Goal: Task Accomplishment & Management: Use online tool/utility

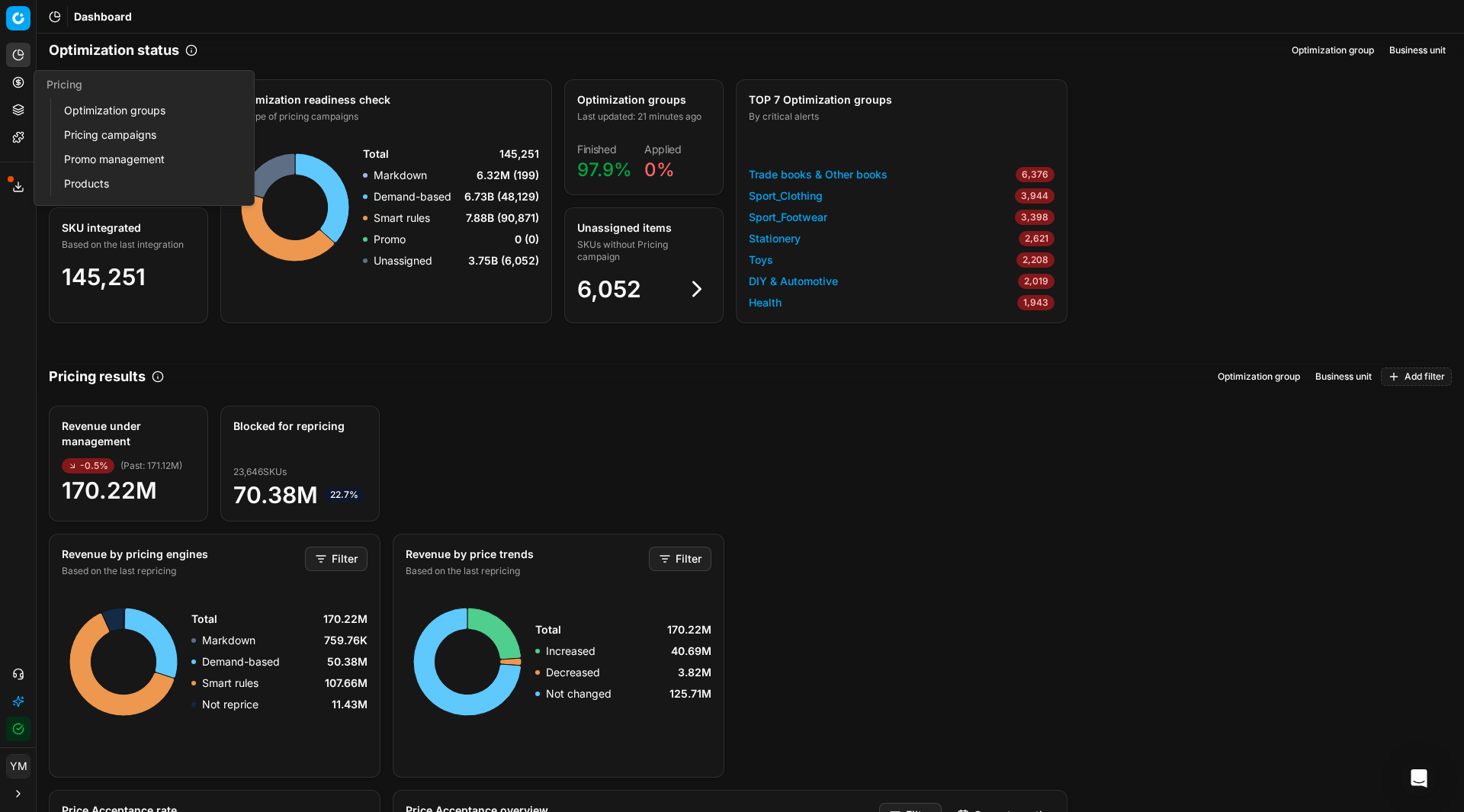
click at [89, 109] on link "Optimization groups" at bounding box center [147, 110] width 178 height 21
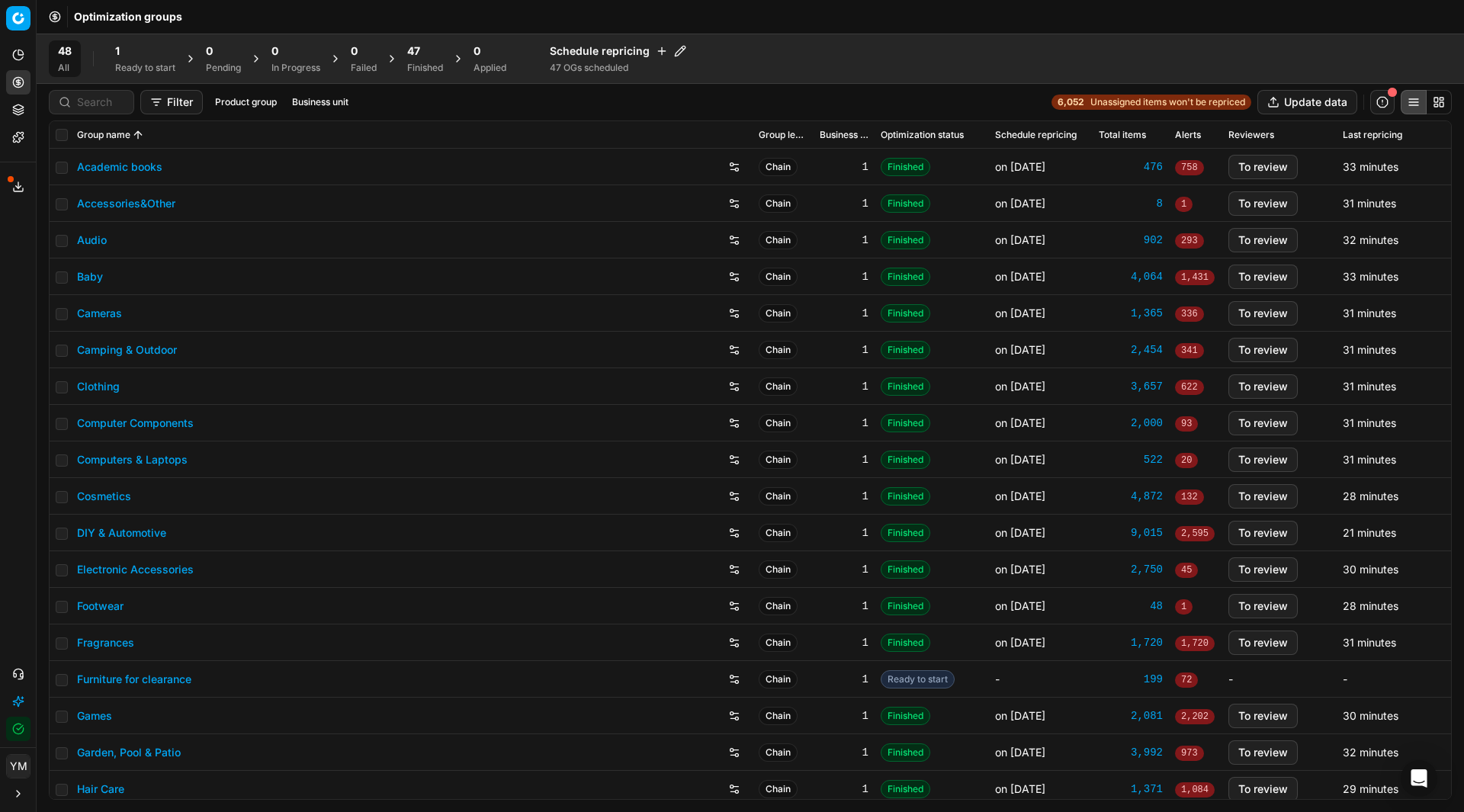
click at [124, 53] on div "1" at bounding box center [145, 51] width 60 height 15
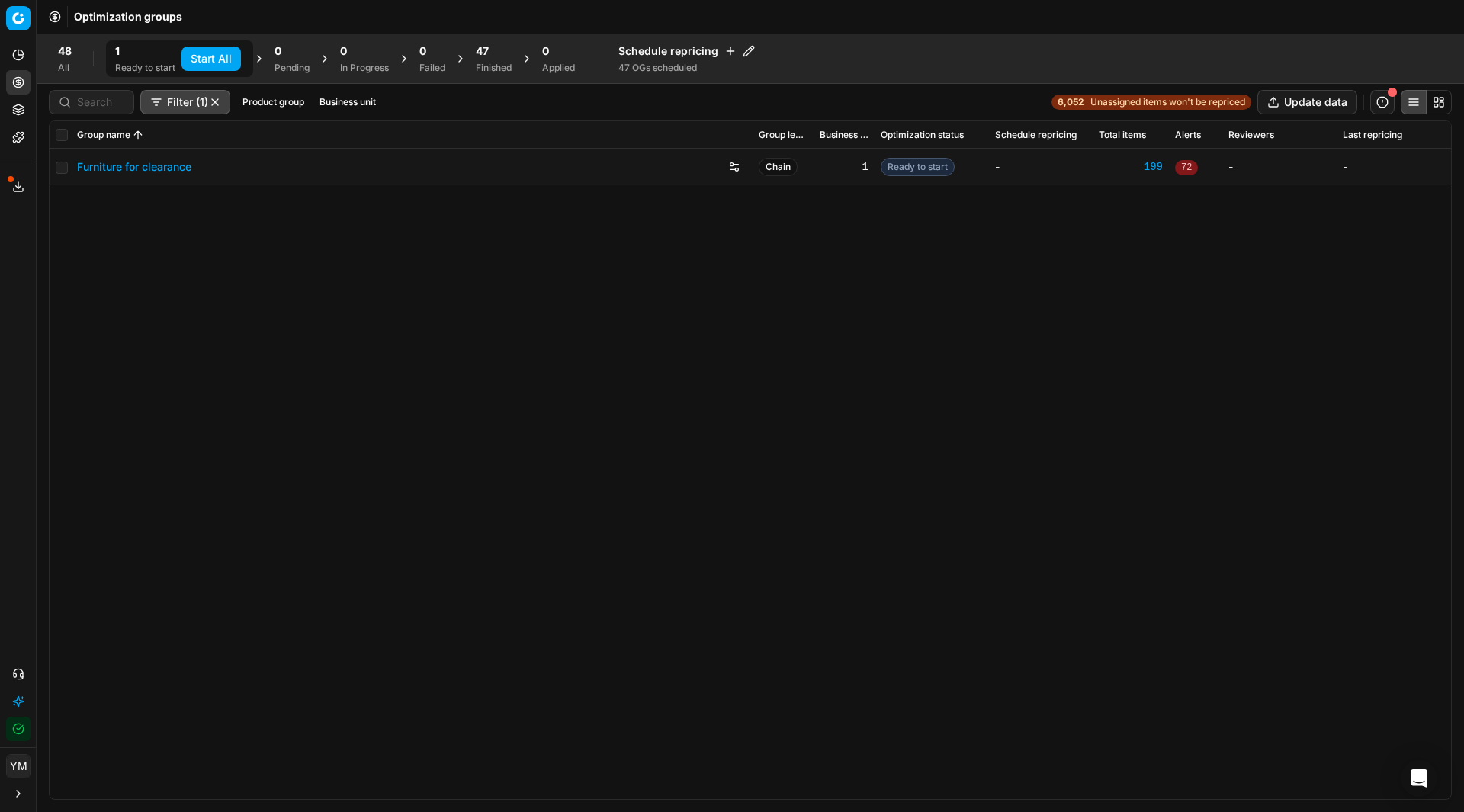
click at [220, 54] on button "Start All" at bounding box center [211, 58] width 60 height 24
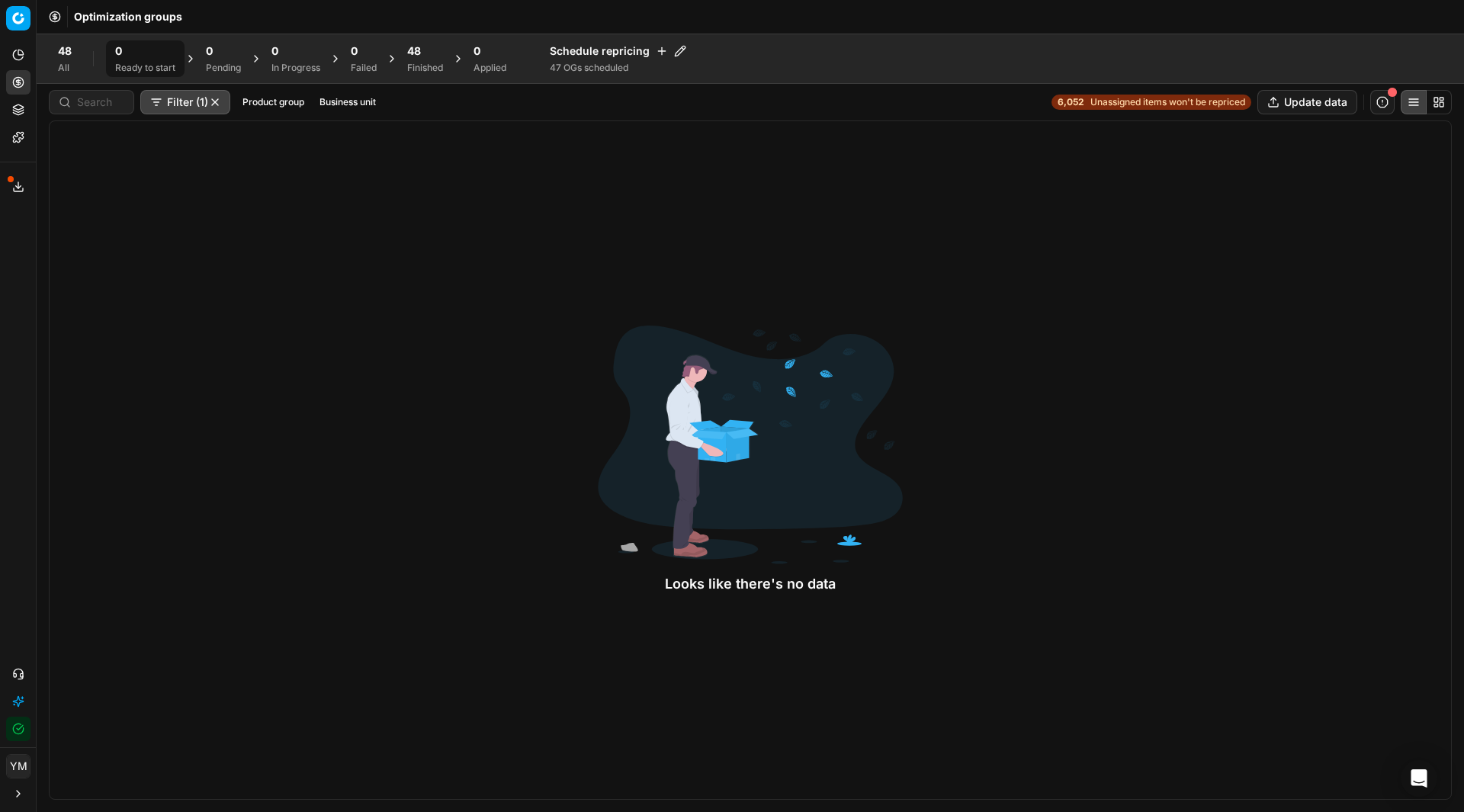
click at [435, 54] on div "48" at bounding box center [425, 51] width 36 height 15
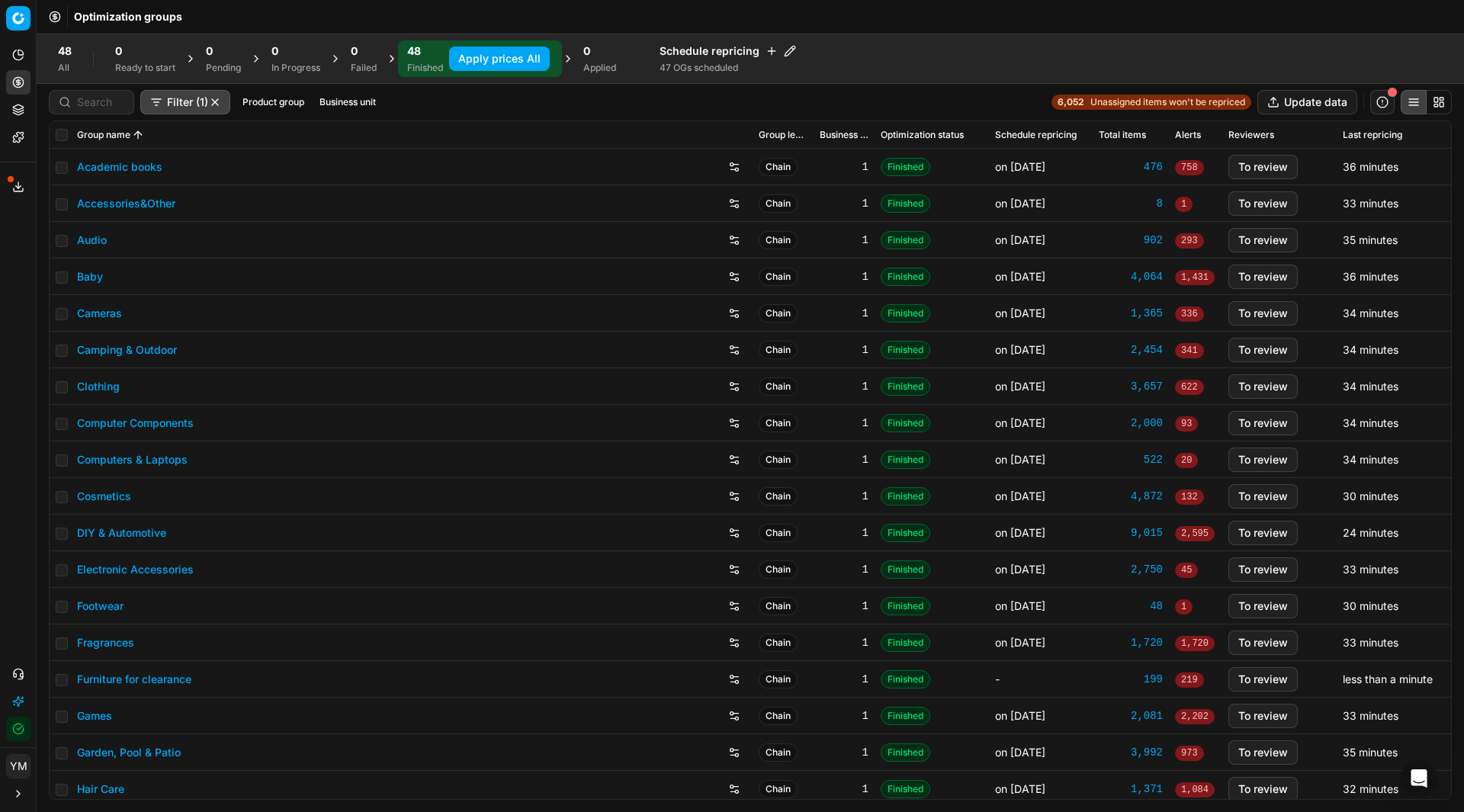
click at [149, 747] on link "Garden, Pool & Patio" at bounding box center [129, 752] width 104 height 15
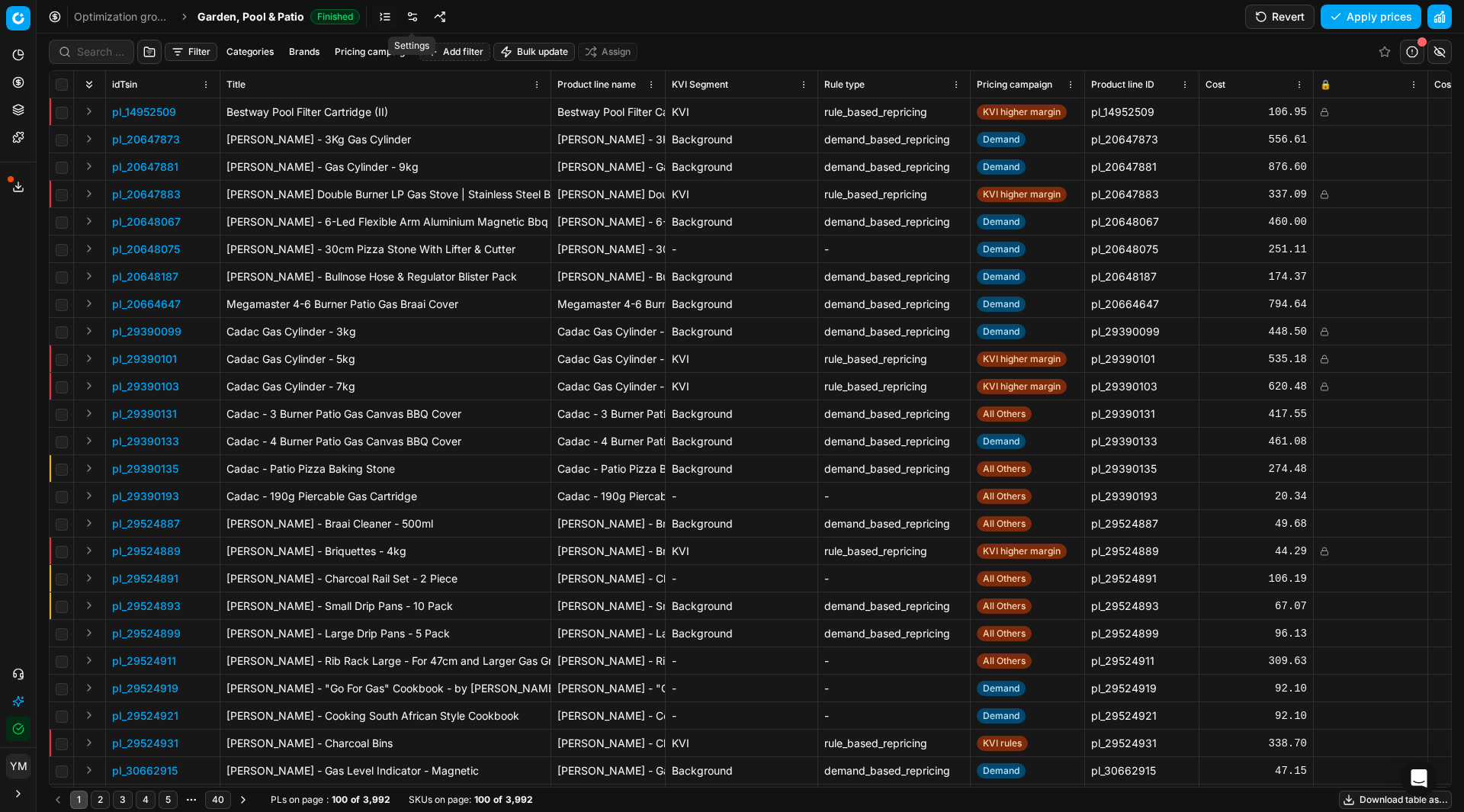
click at [414, 19] on link at bounding box center [412, 16] width 24 height 24
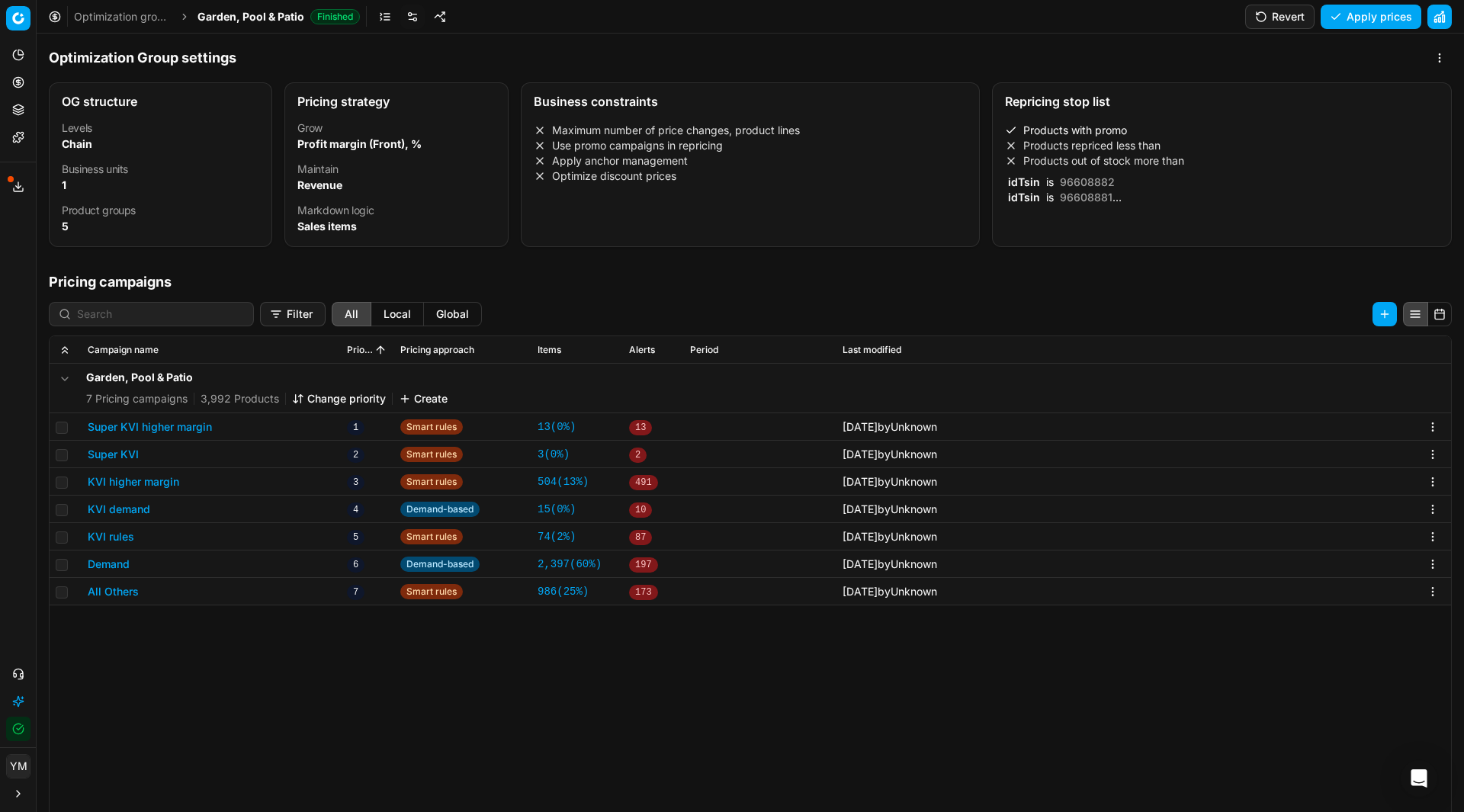
click at [1065, 134] on li "Products with promo" at bounding box center [1222, 130] width 434 height 15
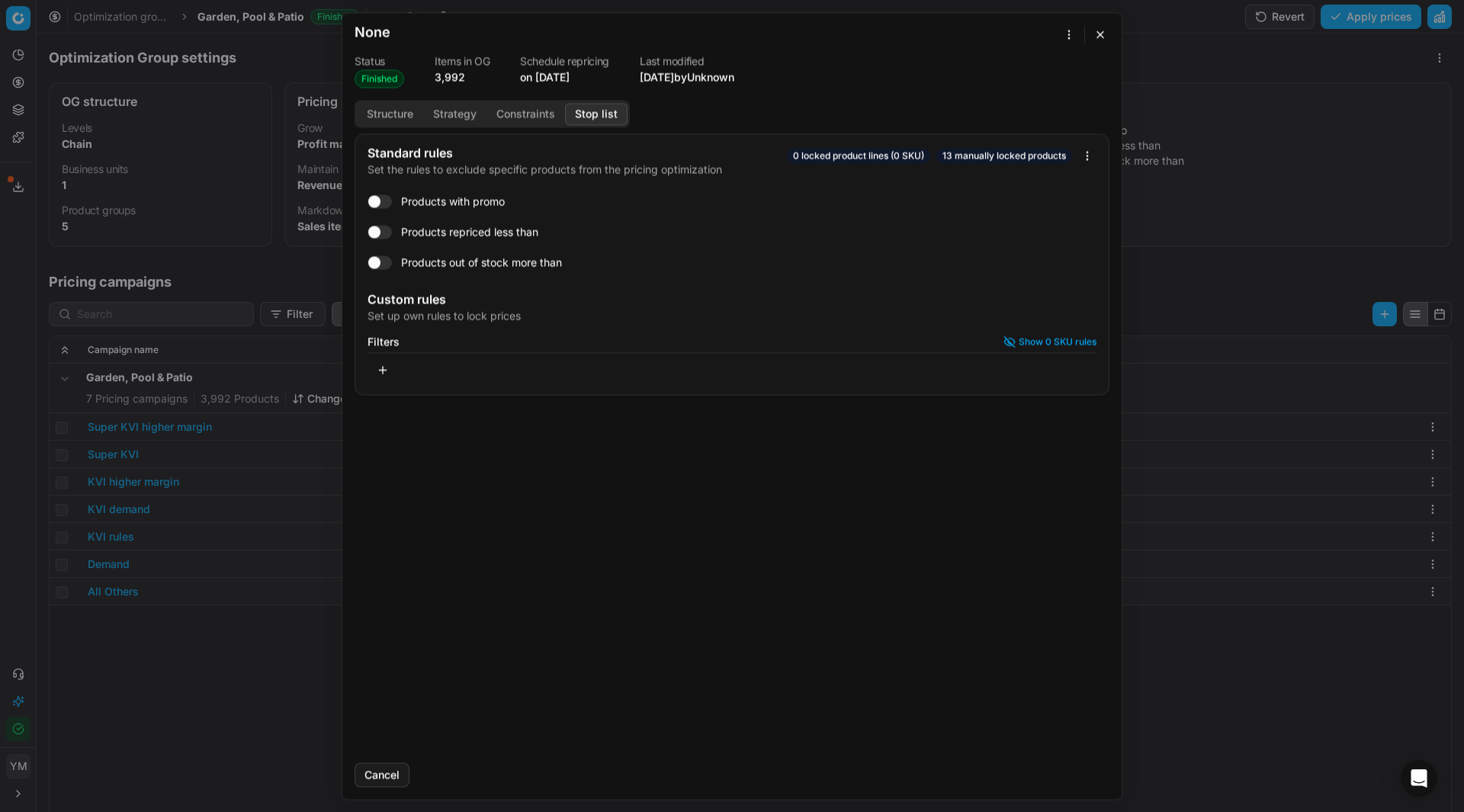
checkbox input "true"
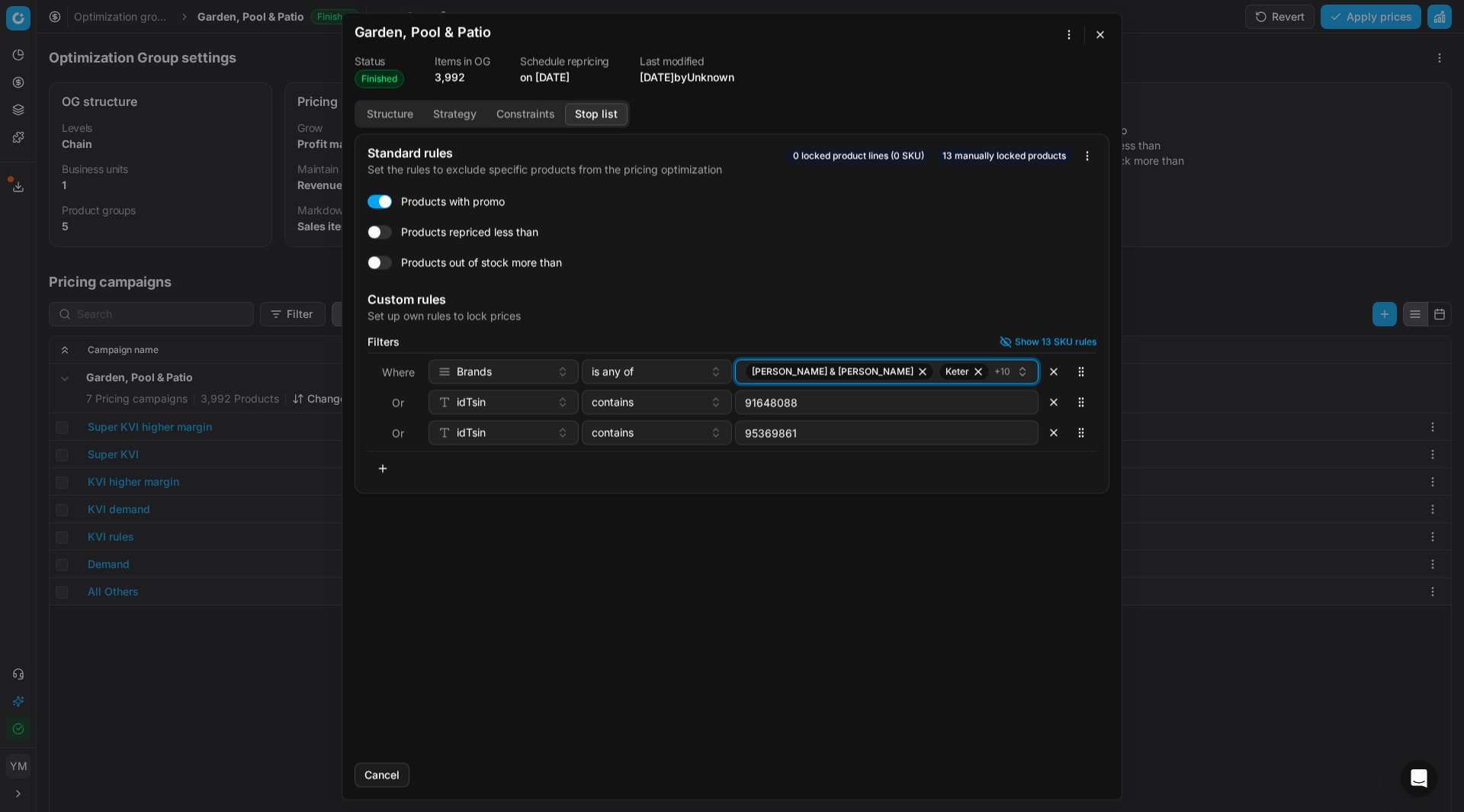
click at [948, 380] on div "[PERSON_NAME] & [PERSON_NAME] + 10" at bounding box center [881, 372] width 272 height 18
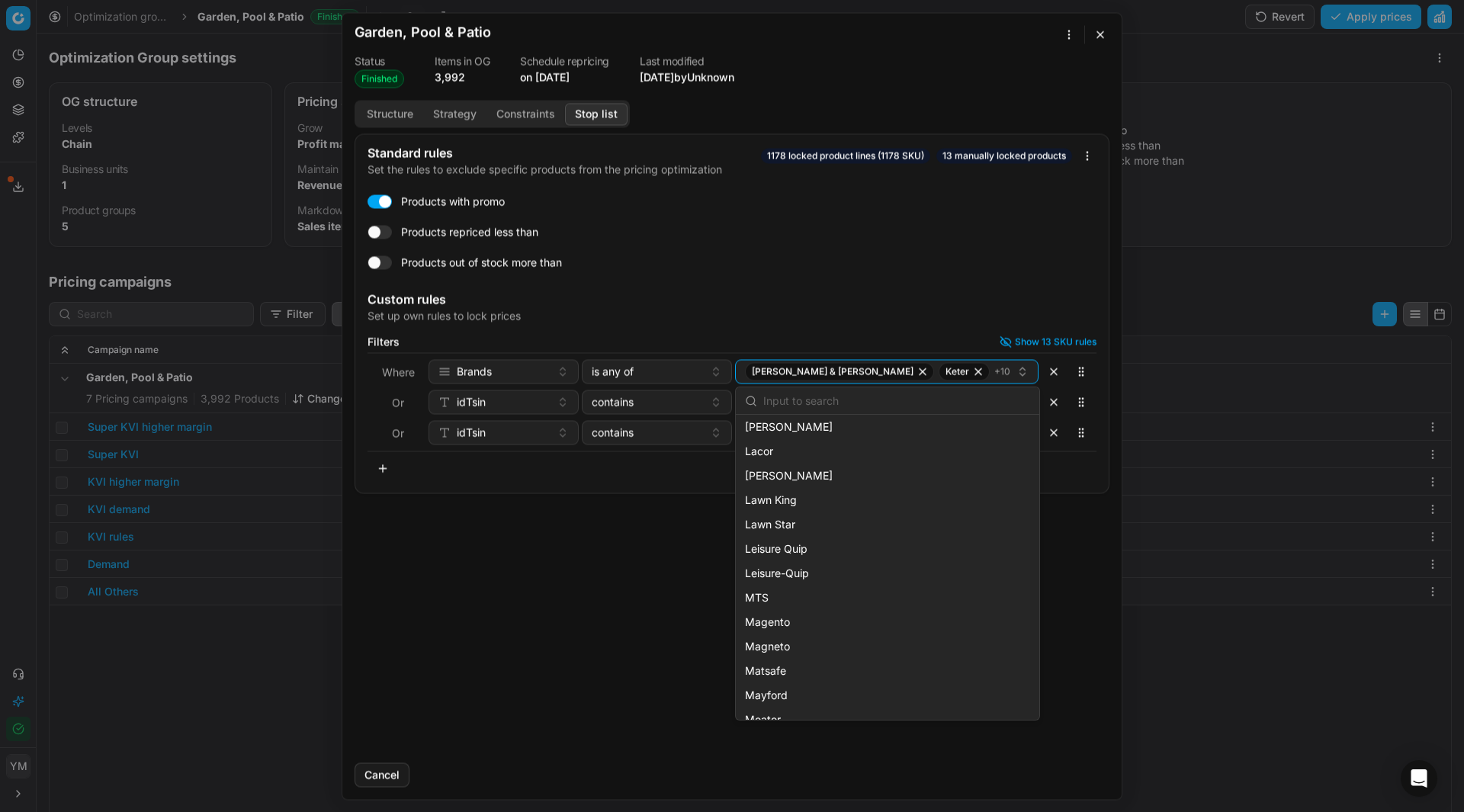
scroll to position [1830, 0]
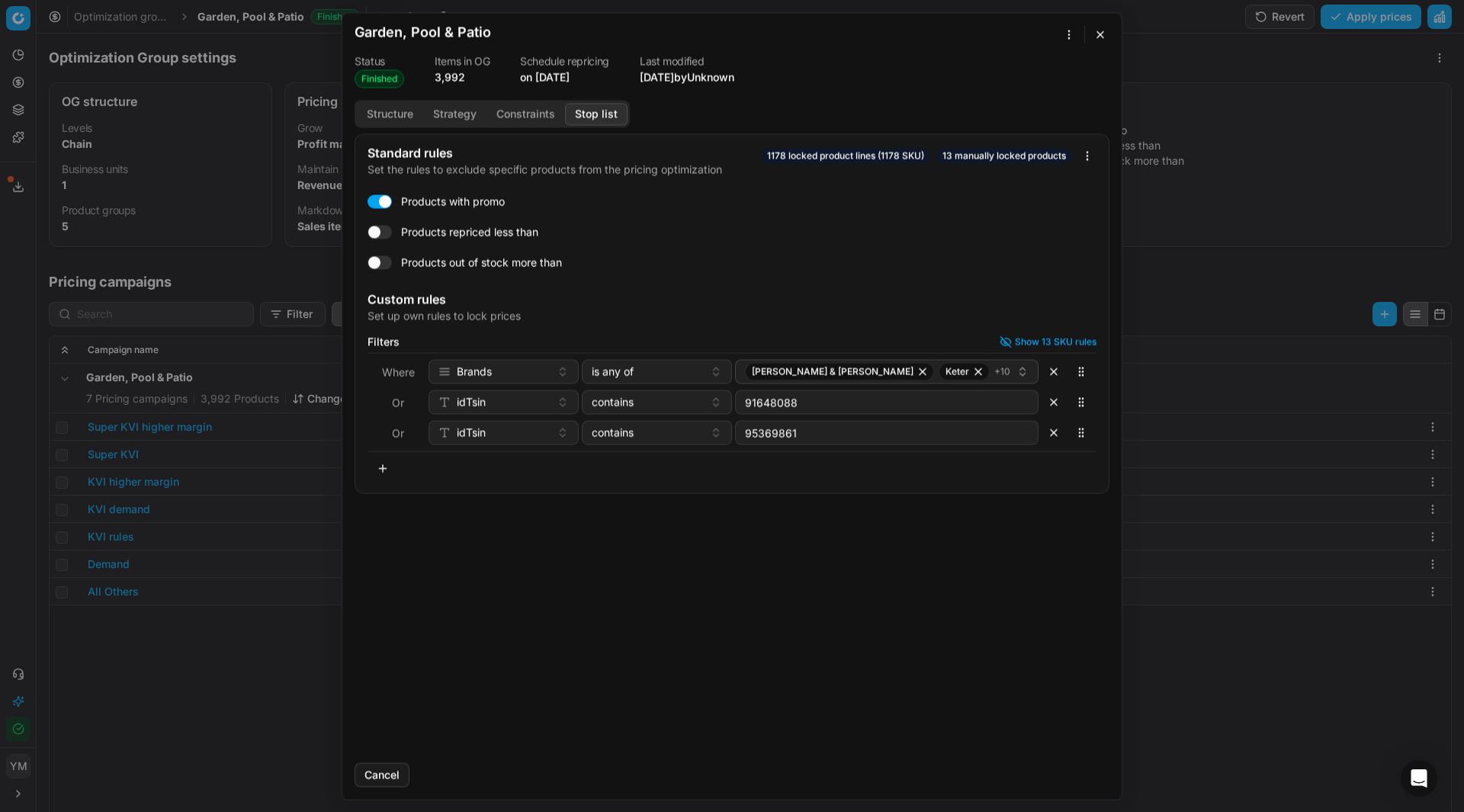
click at [976, 288] on div "Custom rules Set up own rules to lock prices" at bounding box center [732, 304] width 753 height 49
click at [1100, 32] on button "button" at bounding box center [1101, 34] width 18 height 18
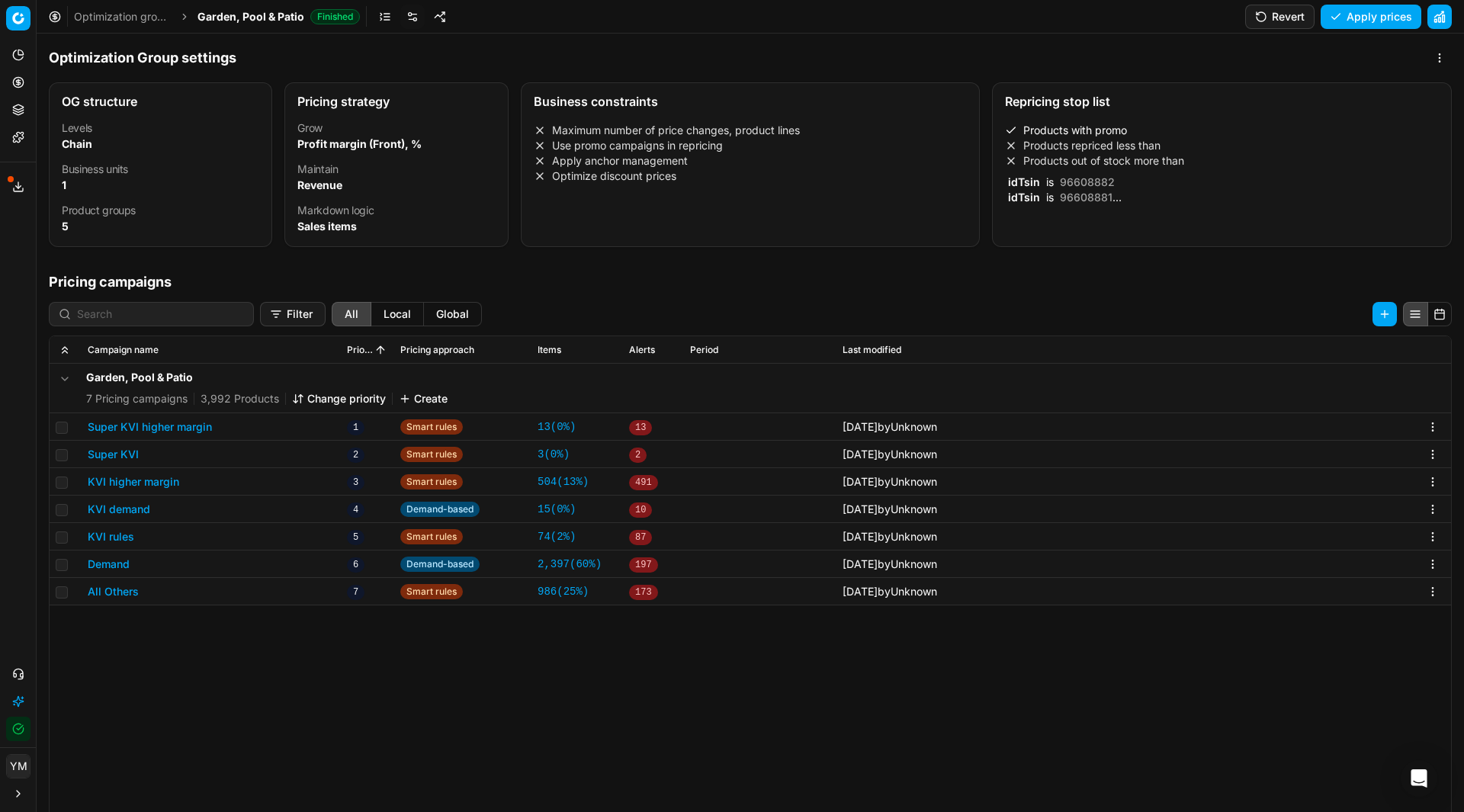
click at [153, 13] on link "Optimization groups" at bounding box center [122, 17] width 97 height 15
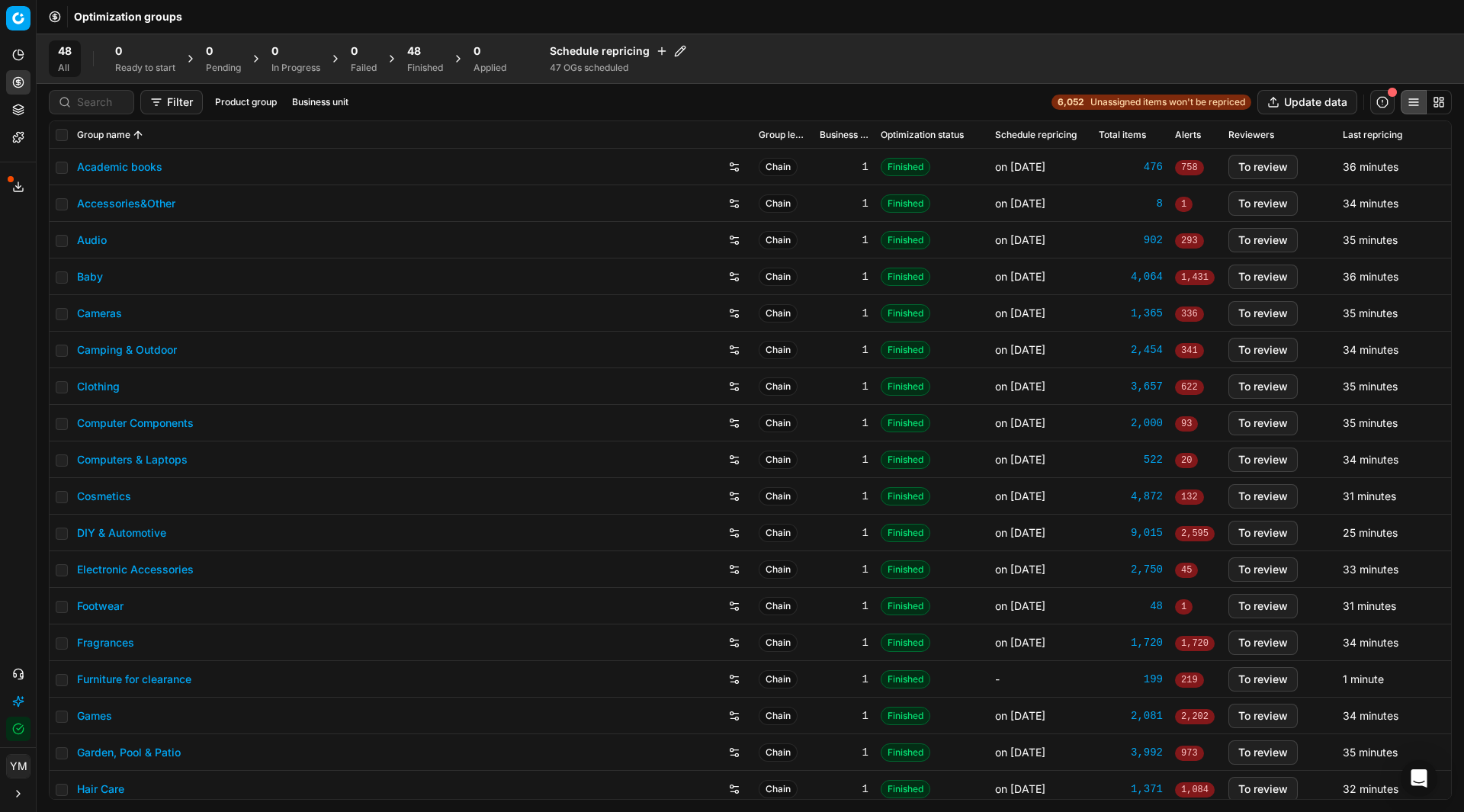
click at [411, 63] on div "Finished" at bounding box center [425, 68] width 36 height 13
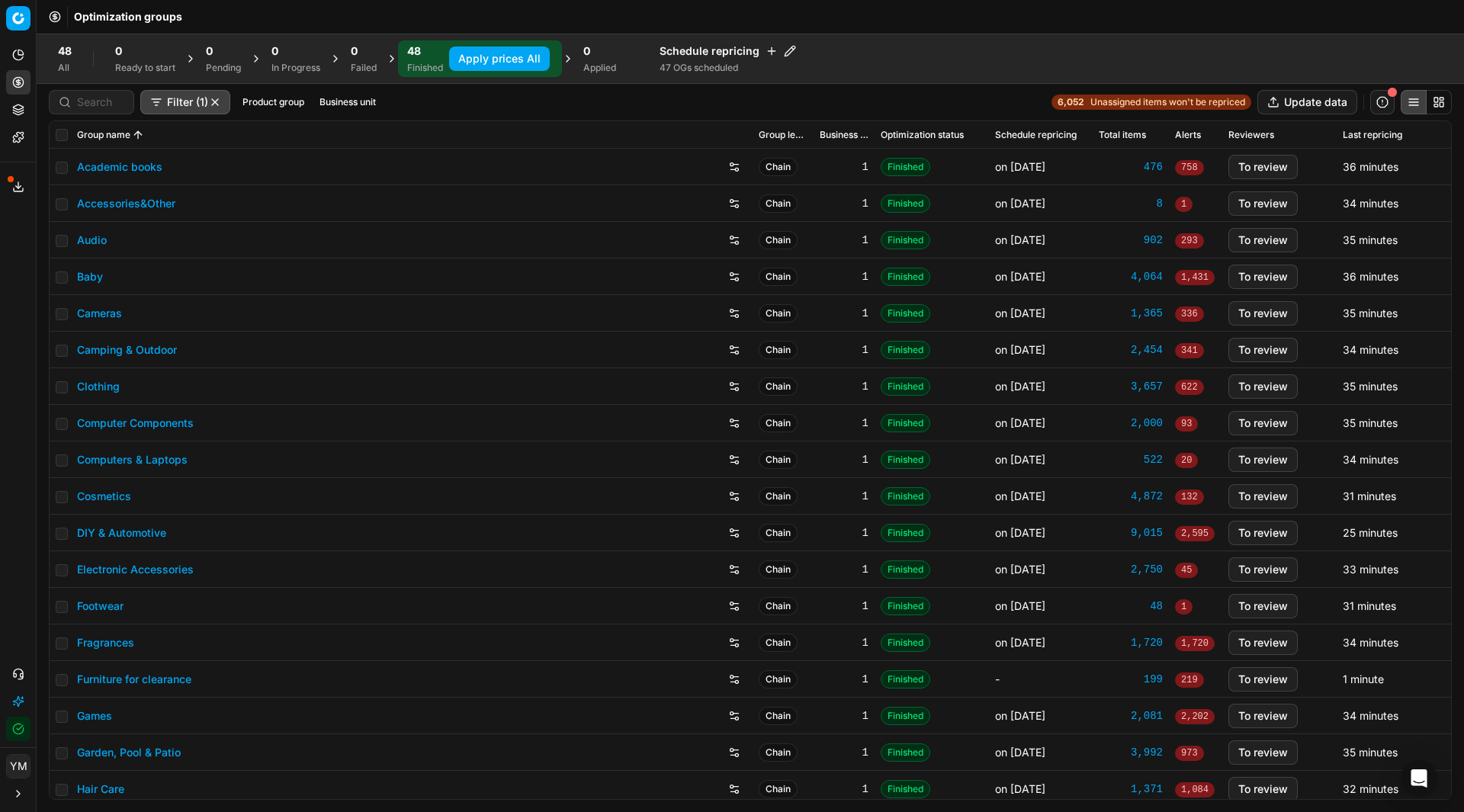
click at [470, 60] on button "Apply prices All" at bounding box center [499, 58] width 101 height 24
